Goal: Communication & Community: Answer question/provide support

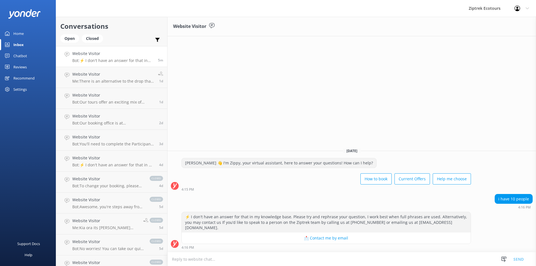
click at [361, 253] on textarea at bounding box center [351, 259] width 368 height 14
type textarea "J"
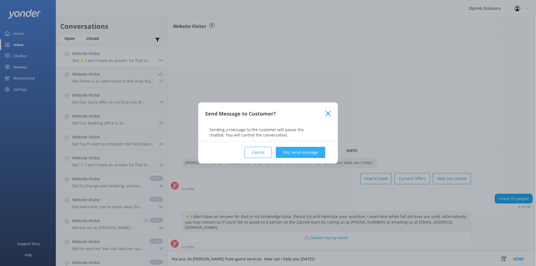
type textarea "Kia ora, its [PERSON_NAME] from guest services. How can I help you [DATE]?"
click at [316, 152] on button "Yes, send message" at bounding box center [300, 152] width 49 height 11
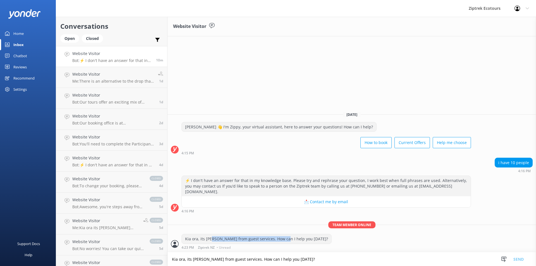
drag, startPoint x: 210, startPoint y: 240, endPoint x: 278, endPoint y: 240, distance: 67.8
click at [278, 240] on div "Kia ora, its [PERSON_NAME] from guest services. How can I help you [DATE]?" at bounding box center [257, 238] width 150 height 9
click at [279, 239] on div "Kia ora, its [PERSON_NAME] from guest services. How can I help you [DATE]?" at bounding box center [257, 238] width 150 height 9
